Goal: Information Seeking & Learning: Learn about a topic

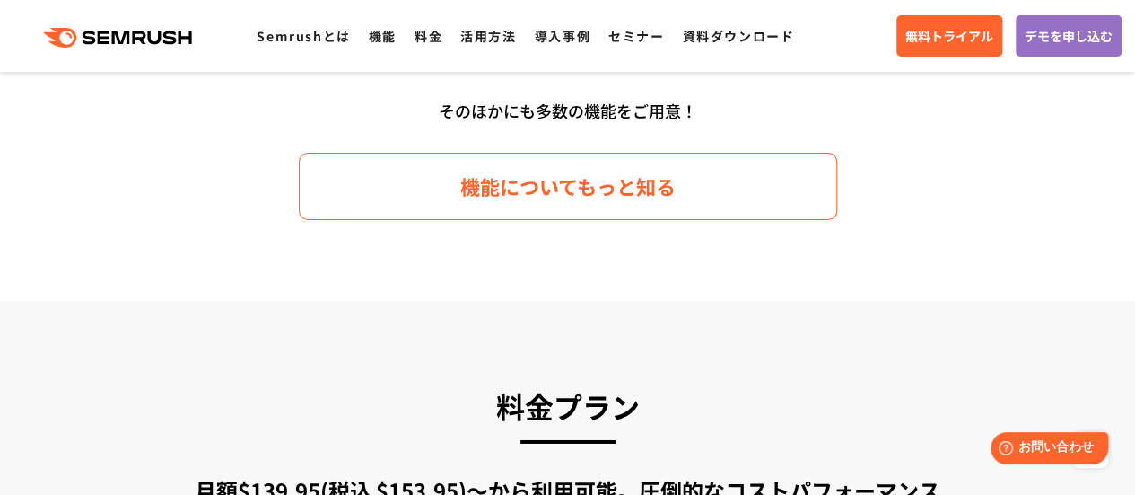
scroll to position [2693, 0]
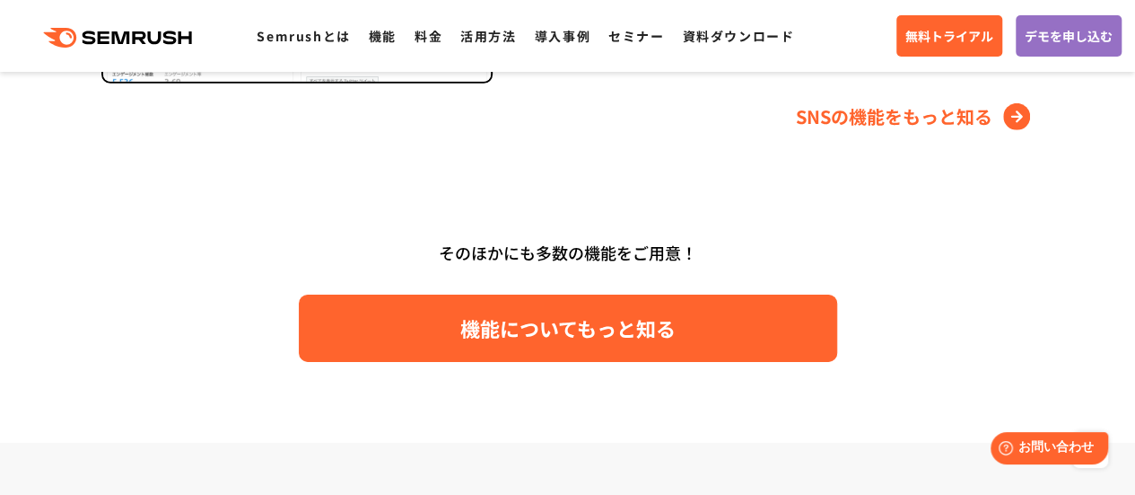
click at [532, 317] on span "機能についてもっと知る" at bounding box center [567, 327] width 215 height 31
